Goal: Task Accomplishment & Management: Use online tool/utility

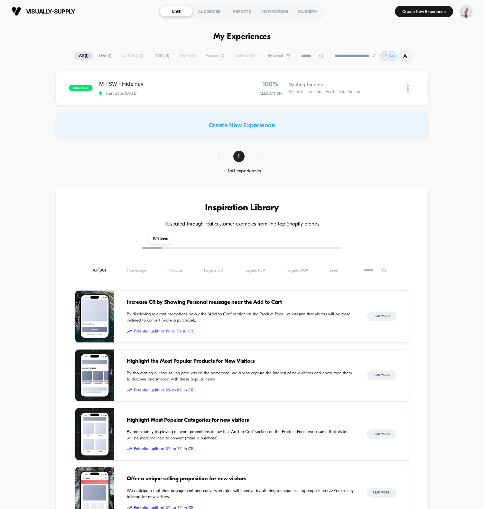
click at [142, 123] on div "Create New Experience" at bounding box center [242, 125] width 373 height 26
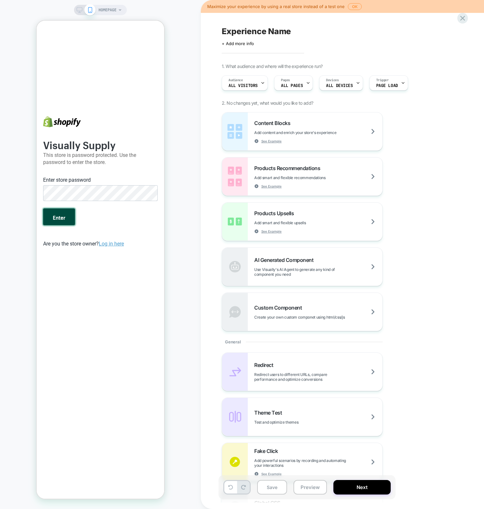
click at [52, 222] on button "Enter" at bounding box center [59, 216] width 32 height 17
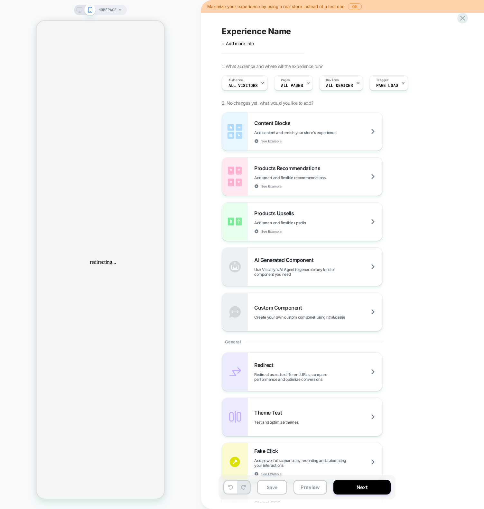
click at [152, 2] on div "HOMEPAGE" at bounding box center [100, 254] width 201 height 509
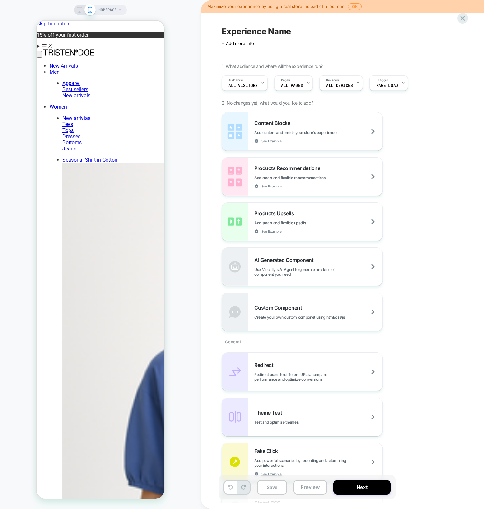
click at [105, 9] on span "HOMEPAGE" at bounding box center [108, 10] width 18 height 10
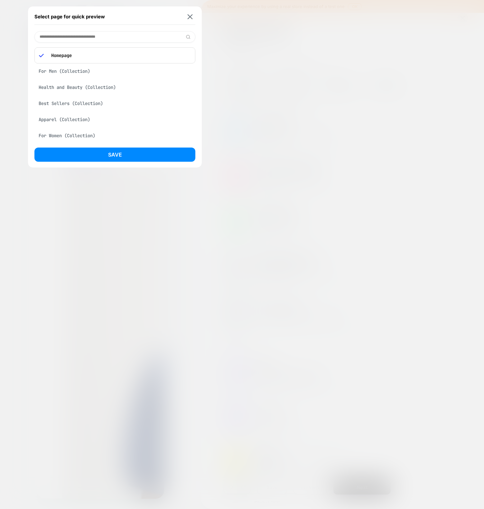
click at [63, 106] on div "Best Sellers (Collection)" at bounding box center [114, 103] width 161 height 12
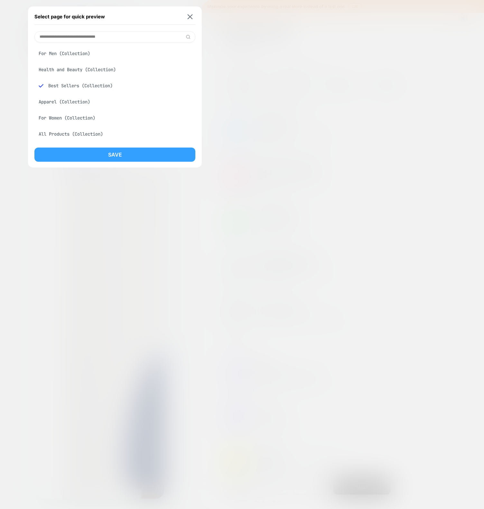
click at [95, 161] on div "Save" at bounding box center [114, 156] width 161 height 18
click at [95, 152] on button "Save" at bounding box center [114, 154] width 161 height 14
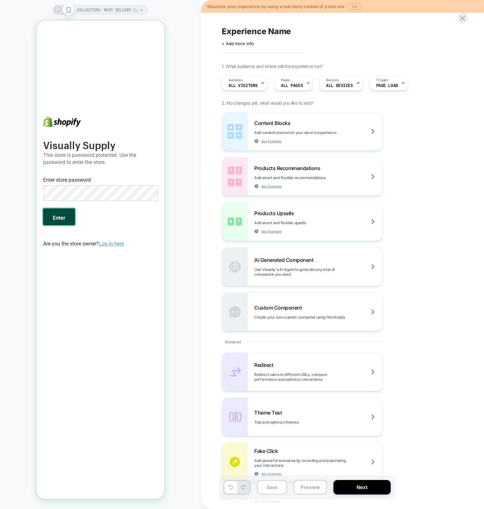
click at [60, 218] on button "Enter" at bounding box center [59, 216] width 32 height 17
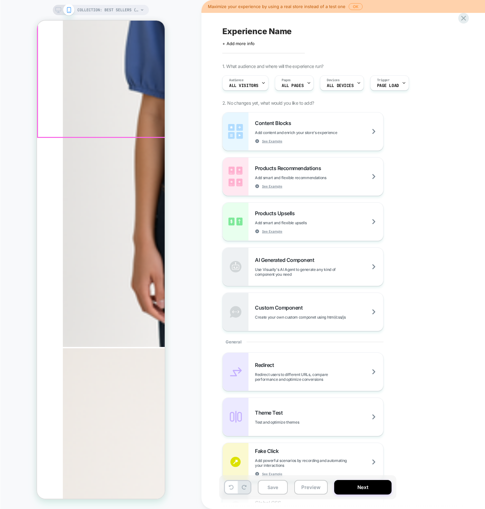
scroll to position [404, 0]
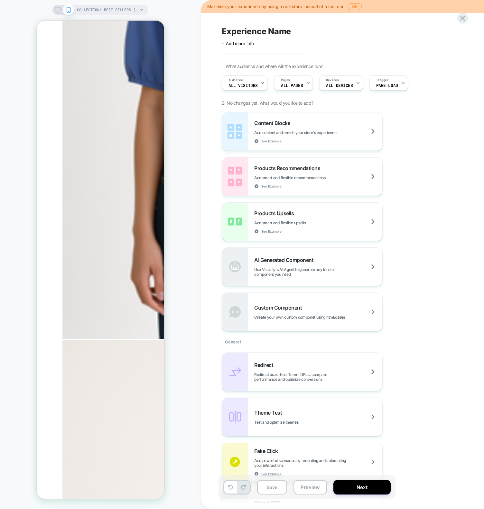
drag, startPoint x: 184, startPoint y: 180, endPoint x: 184, endPoint y: 176, distance: 3.5
click at [184, 177] on div "COLLECTION: Best Sellers (Category) COLLECTION: Best Sellers (Category)" at bounding box center [100, 254] width 201 height 496
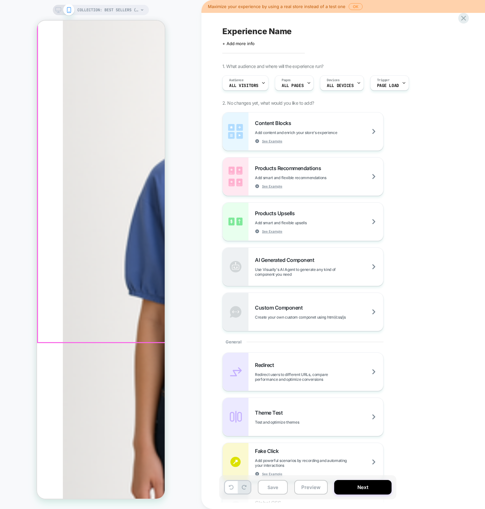
scroll to position [0, 0]
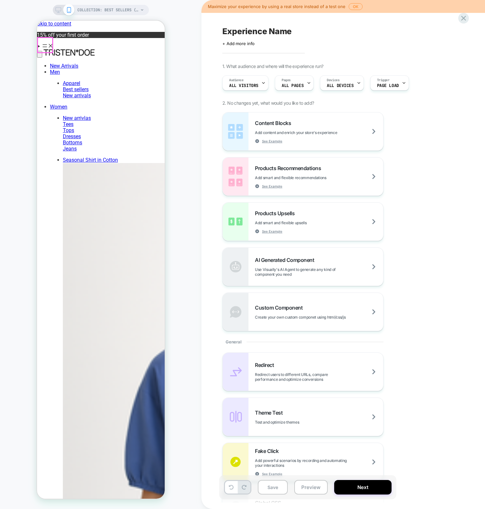
click at [46, 45] on summary "Menu" at bounding box center [101, 46] width 128 height 6
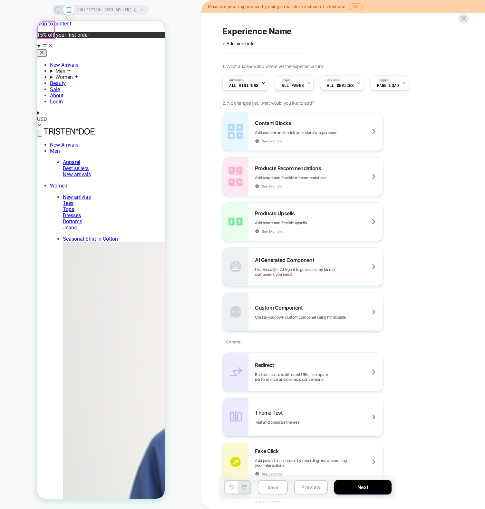
click at [45, 49] on button "Close" at bounding box center [42, 52] width 10 height 7
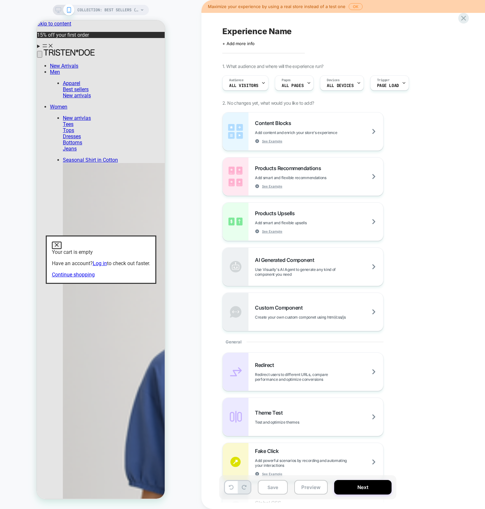
click at [61, 242] on button "Close dialog" at bounding box center [57, 245] width 10 height 7
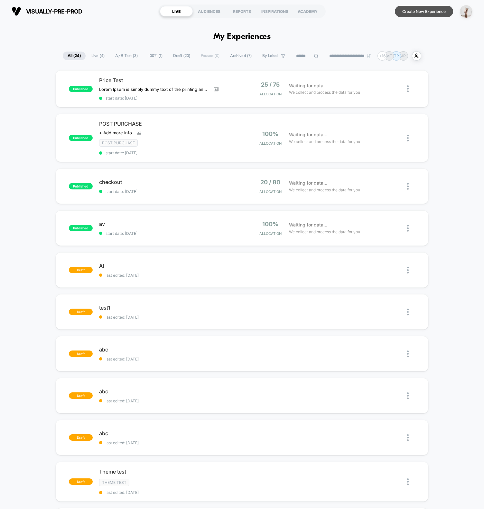
click at [416, 13] on button "Create New Experience" at bounding box center [424, 11] width 58 height 11
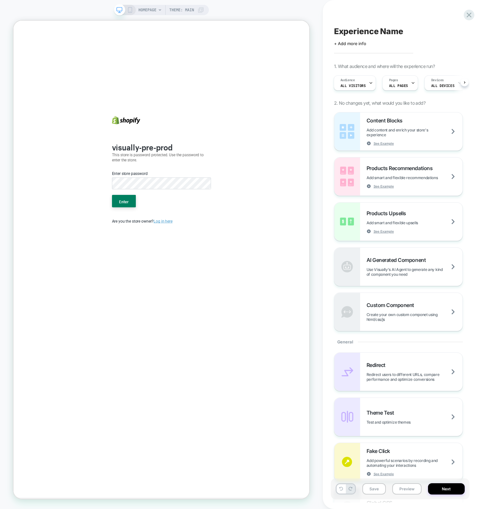
click at [83, 71] on body "visually-pre-prod This store is password protected. Use the password to enter t…" at bounding box center [211, 339] width 394 height 636
click at [145, 253] on button "Enter" at bounding box center [161, 261] width 32 height 17
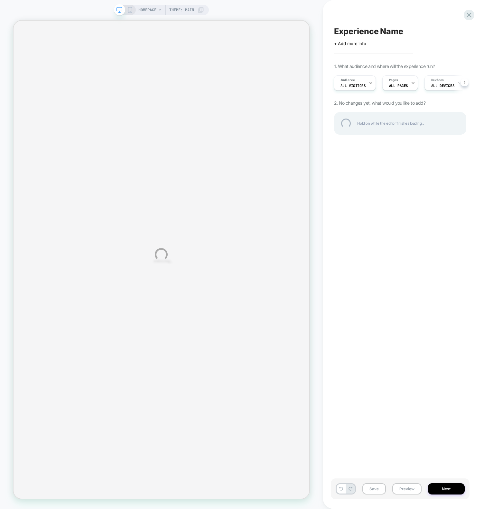
click at [153, 11] on div "HOMEPAGE Theme: MAIN Experience Name Click to edit experience details + Add mor…" at bounding box center [242, 254] width 484 height 509
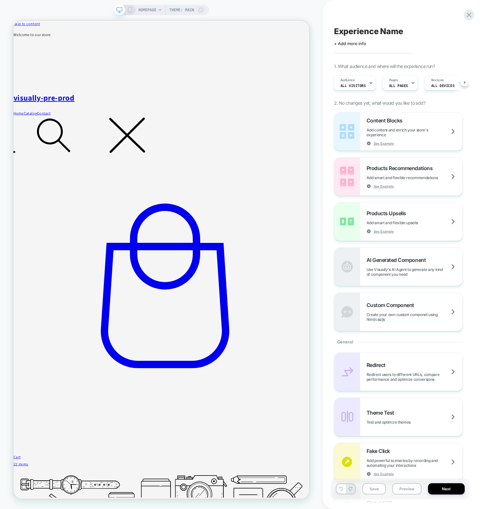
scroll to position [0, 1]
click at [141, 9] on span "HOMEPAGE" at bounding box center [147, 10] width 18 height 10
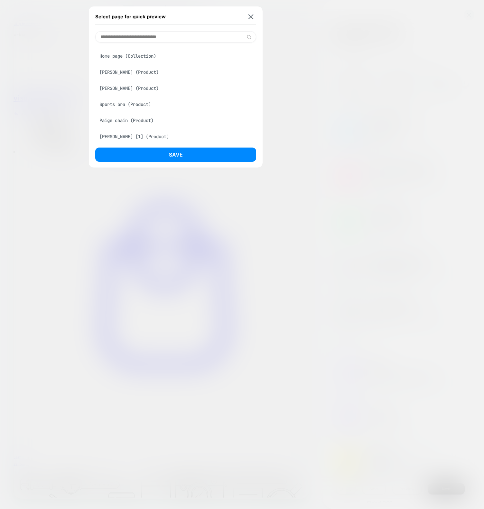
scroll to position [105, 0]
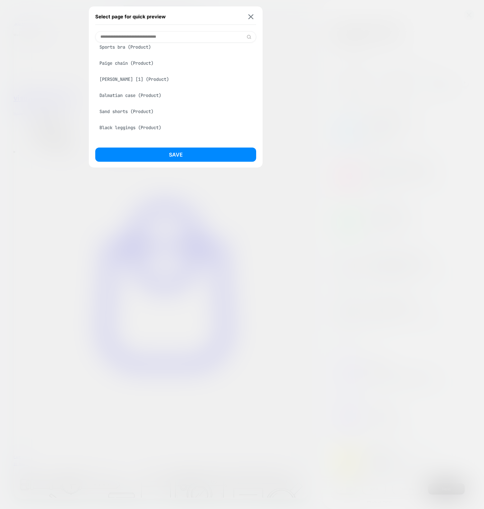
click at [126, 101] on div "Dalmatian case (Product)" at bounding box center [175, 95] width 161 height 12
click at [141, 152] on button "Save" at bounding box center [175, 154] width 161 height 14
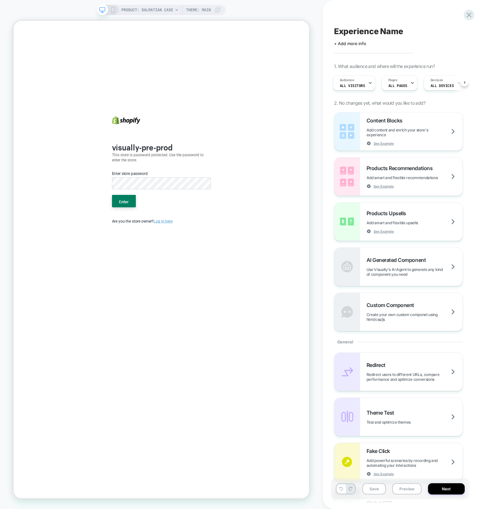
scroll to position [0, 0]
click at [145, 253] on button "Enter" at bounding box center [161, 261] width 32 height 17
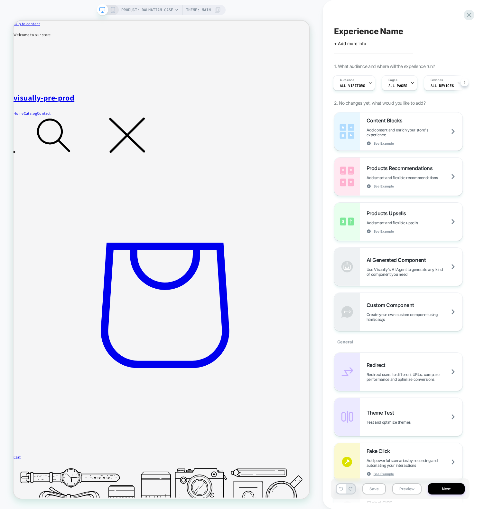
scroll to position [0, 1]
drag, startPoint x: 69, startPoint y: 8, endPoint x: 101, endPoint y: 12, distance: 31.8
click at [69, 8] on div "PRODUCT: Dalmatian case PRODUCT: Dalmatian case Theme: MAIN" at bounding box center [161, 254] width 323 height 496
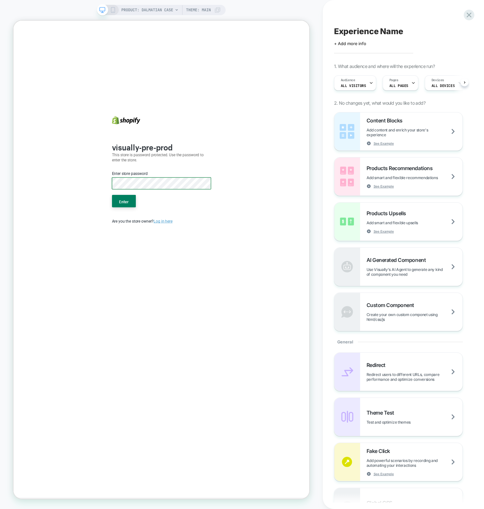
scroll to position [0, 0]
click at [145, 253] on button "Enter" at bounding box center [161, 261] width 32 height 17
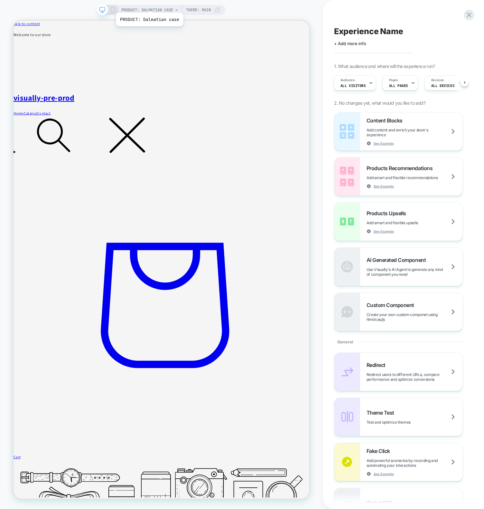
scroll to position [0, 0]
click at [150, 9] on div "PRODUCT: Dalmatian case PRODUCT: Dalmatian case Theme: MAIN Experience Name Cli…" at bounding box center [242, 254] width 484 height 509
click at [162, 9] on span "PRODUCT: Dalmatian case" at bounding box center [147, 10] width 52 height 10
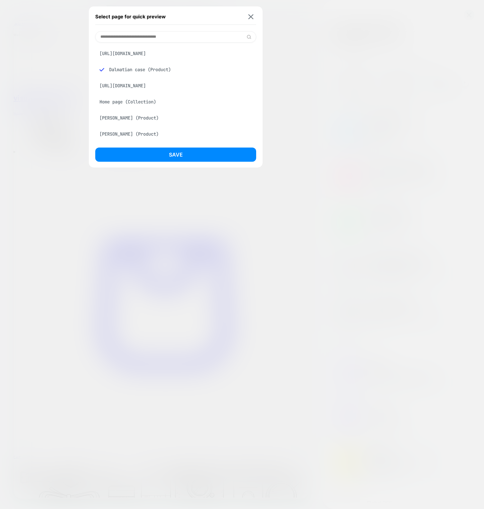
click at [121, 124] on div "[PERSON_NAME] (Product)" at bounding box center [175, 118] width 161 height 12
drag, startPoint x: 147, startPoint y: 153, endPoint x: 142, endPoint y: 150, distance: 5.4
click at [144, 153] on button "Save" at bounding box center [175, 154] width 161 height 14
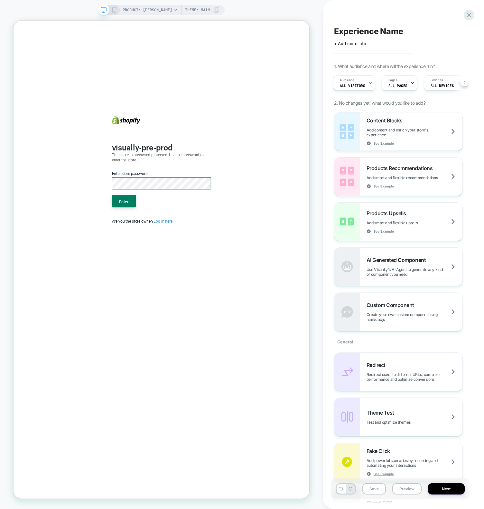
scroll to position [0, 0]
click at [145, 253] on button "Enter" at bounding box center [161, 261] width 32 height 17
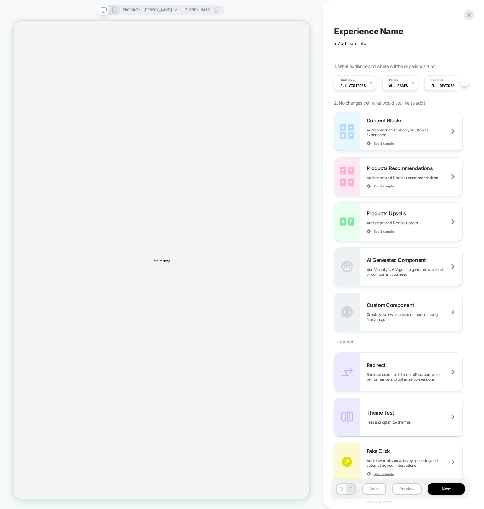
scroll to position [0, 0]
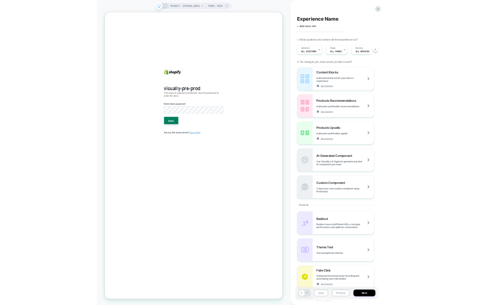
scroll to position [0, 0]
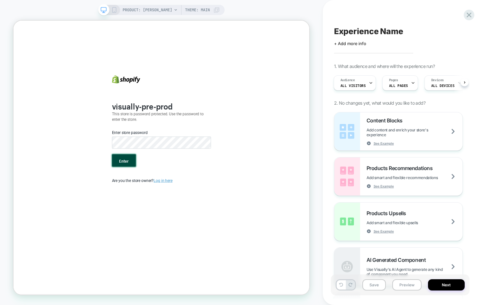
click at [165, 210] on button "Enter" at bounding box center [161, 207] width 32 height 17
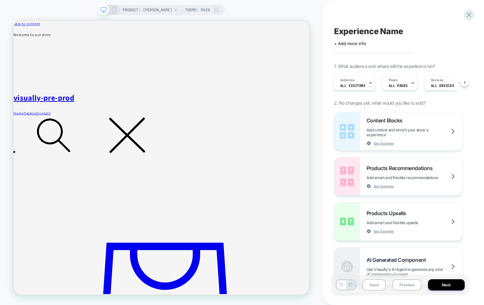
scroll to position [0, 0]
click at [147, 9] on span "PRODUCT: [PERSON_NAME]" at bounding box center [148, 10] width 50 height 10
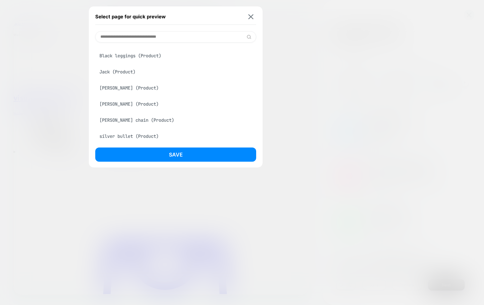
click at [132, 110] on div "[PERSON_NAME] (Product)" at bounding box center [175, 104] width 161 height 12
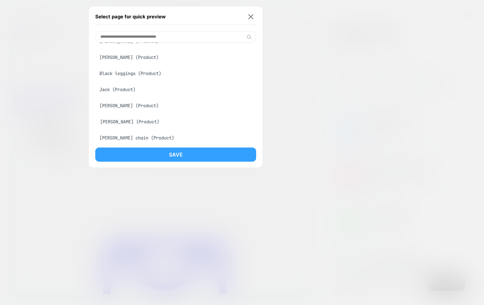
scroll to position [144, 0]
click at [159, 157] on button "Save" at bounding box center [175, 154] width 161 height 14
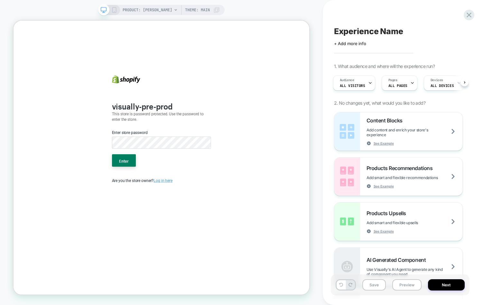
scroll to position [0, 0]
click at [145, 199] on button "Enter" at bounding box center [161, 207] width 32 height 17
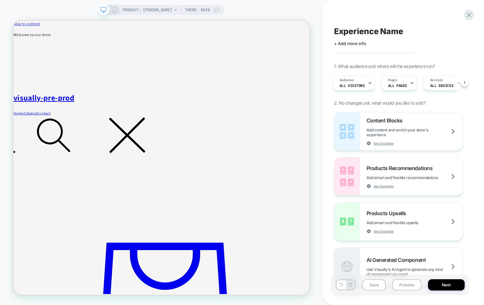
click at [145, 11] on span "PRODUCT: [PERSON_NAME]" at bounding box center [148, 10] width 50 height 10
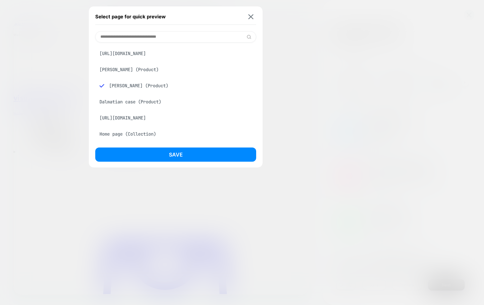
click at [256, 19] on div "Select page for quick preview" at bounding box center [175, 17] width 161 height 16
click at [252, 16] on img at bounding box center [251, 16] width 5 height 5
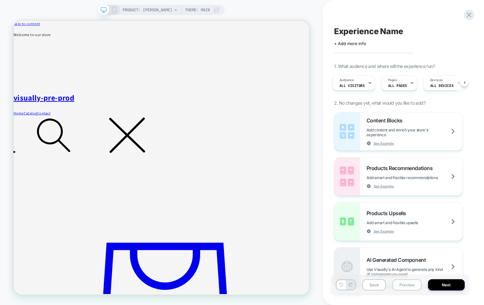
click at [394, 180] on button "Preview" at bounding box center [197, 154] width 394 height 52
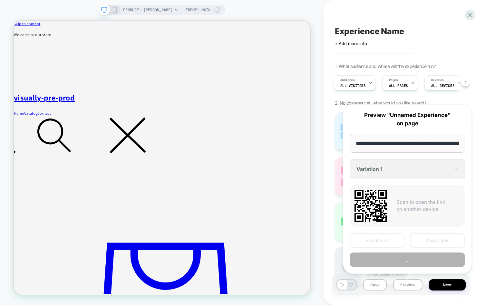
scroll to position [0, 90]
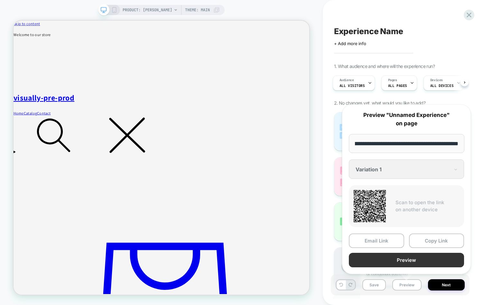
click at [403, 261] on button "Preview" at bounding box center [406, 260] width 115 height 14
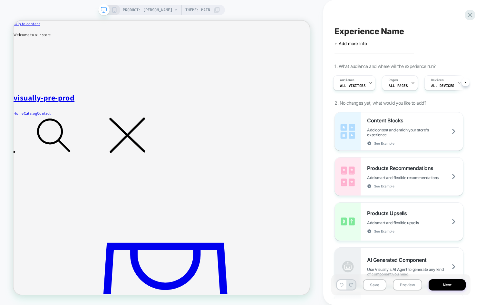
click at [160, 7] on span "PRODUCT: [PERSON_NAME]" at bounding box center [148, 10] width 50 height 10
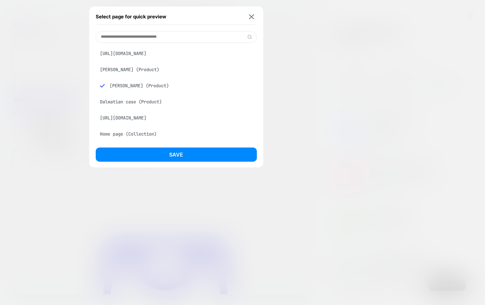
click at [145, 33] on input at bounding box center [176, 36] width 161 height 11
paste input "**********"
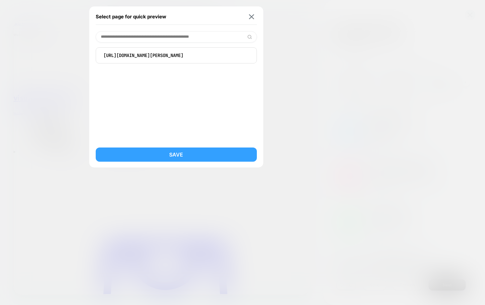
type input "**********"
click at [187, 153] on button "Save" at bounding box center [176, 154] width 161 height 14
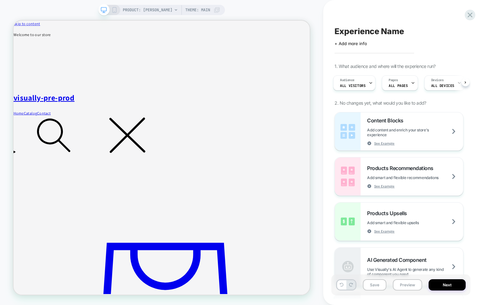
click at [164, 12] on span "PRODUCT: [PERSON_NAME]" at bounding box center [148, 10] width 50 height 10
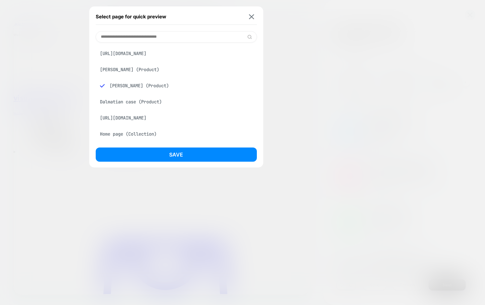
click at [139, 74] on div "[PERSON_NAME] (Product)" at bounding box center [176, 69] width 161 height 12
click at [155, 145] on div "Select page for quick preview [URL][DOMAIN_NAME] [PERSON_NAME] reading (Product…" at bounding box center [176, 86] width 174 height 161
click at [157, 156] on button "Save" at bounding box center [176, 154] width 161 height 14
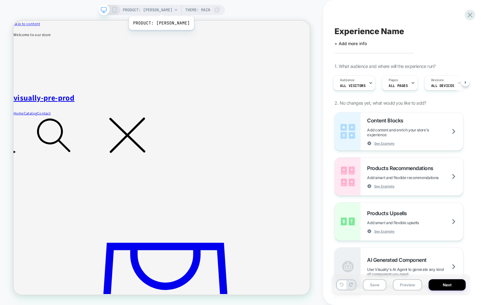
click at [159, 8] on span "PRODUCT: [PERSON_NAME]" at bounding box center [148, 10] width 50 height 10
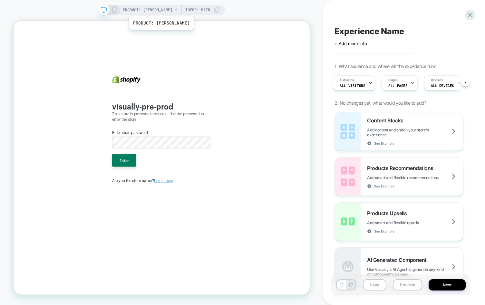
scroll to position [0, 0]
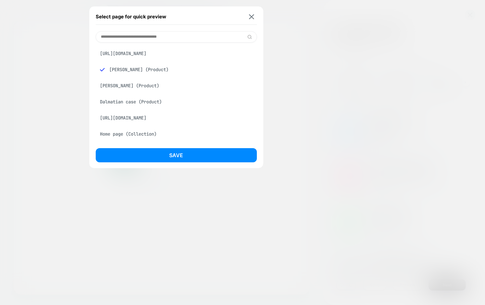
click at [141, 34] on input at bounding box center [176, 36] width 161 height 11
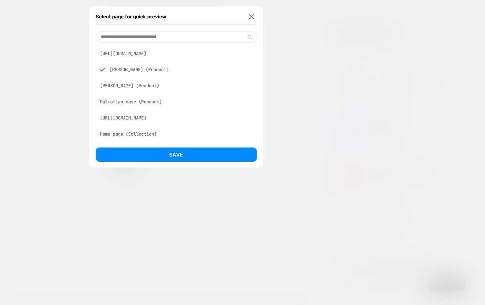
paste input "**********"
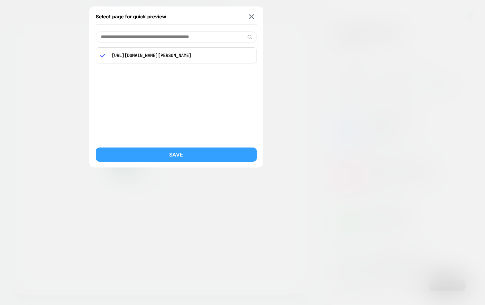
type input "**********"
click at [174, 156] on button "Save" at bounding box center [176, 154] width 161 height 14
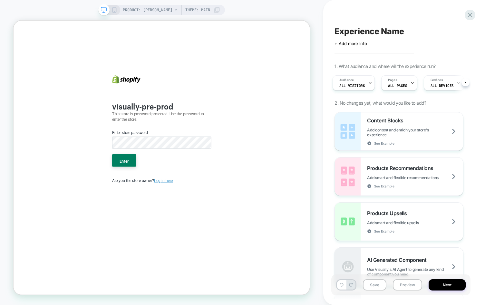
click at [145, 199] on button "Enter" at bounding box center [161, 207] width 32 height 17
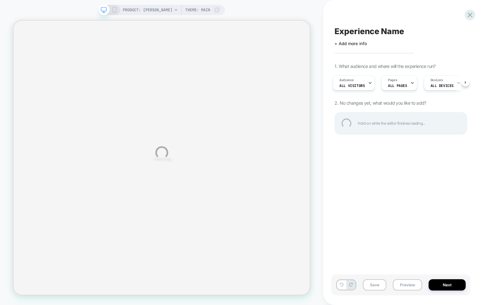
drag, startPoint x: 149, startPoint y: 162, endPoint x: 128, endPoint y: 137, distance: 33.1
click at [128, 137] on div "PRODUCT: [PERSON_NAME] Theme: MAIN Experience Name Click to edit experience det…" at bounding box center [242, 152] width 485 height 305
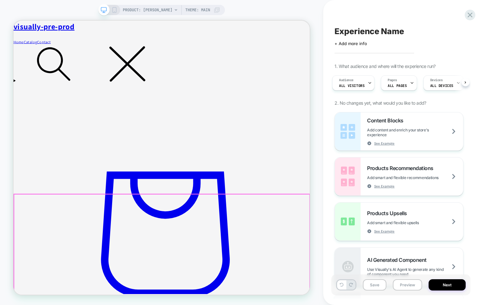
scroll to position [130, 0]
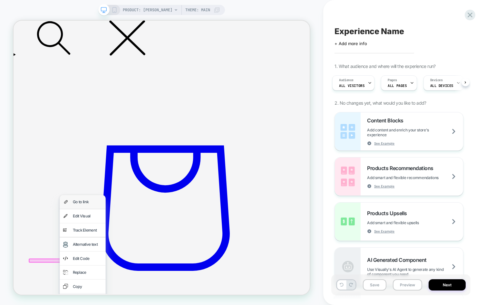
click at [108, 266] on div "Go to link" at bounding box center [111, 262] width 39 height 9
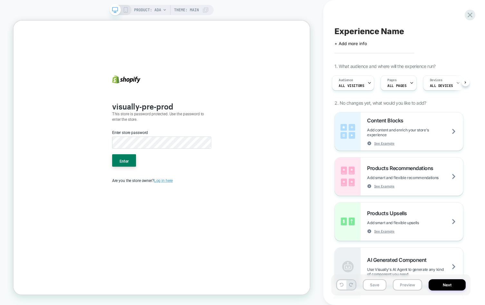
scroll to position [0, 0]
click at [145, 199] on button "Enter" at bounding box center [161, 207] width 32 height 17
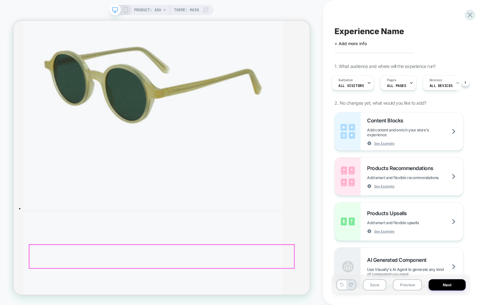
scroll to position [1042, 0]
